Goal: Task Accomplishment & Management: Use online tool/utility

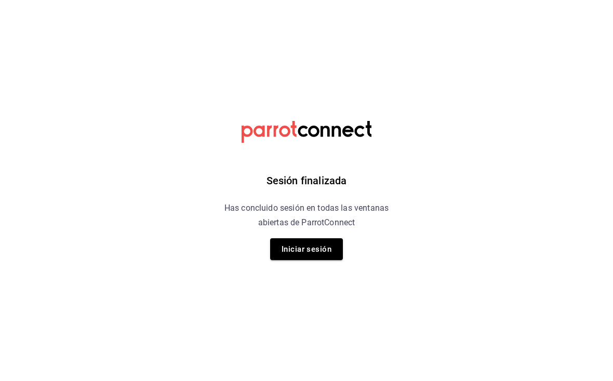
click at [310, 255] on button "Iniciar sesión" at bounding box center [306, 249] width 73 height 22
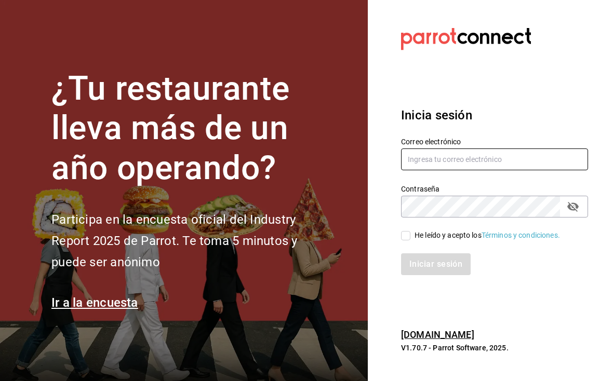
click at [498, 167] on input "text" at bounding box center [494, 159] width 187 height 22
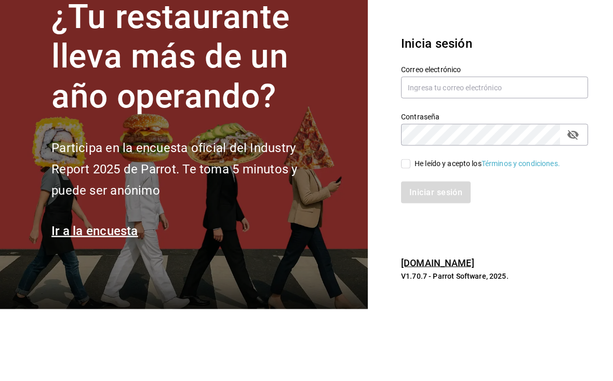
scroll to position [15, 0]
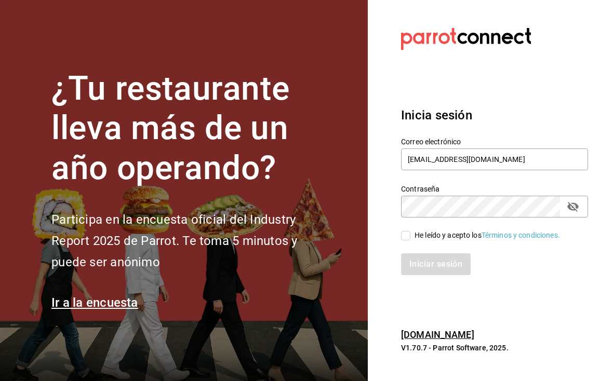
type input "mokakofibakery@gmail.com"
click at [403, 232] on input "He leído y acepto los Términos y condiciones." at bounding box center [405, 235] width 9 height 9
checkbox input "true"
click at [442, 253] on button "Iniciar sesión" at bounding box center [436, 264] width 71 height 22
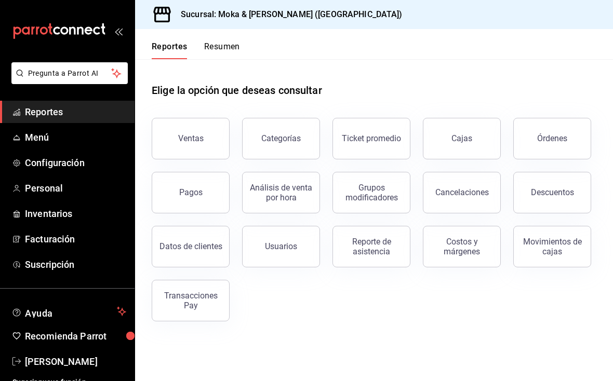
click at [470, 141] on div "Cajas" at bounding box center [461, 138] width 21 height 12
